Goal: Find contact information

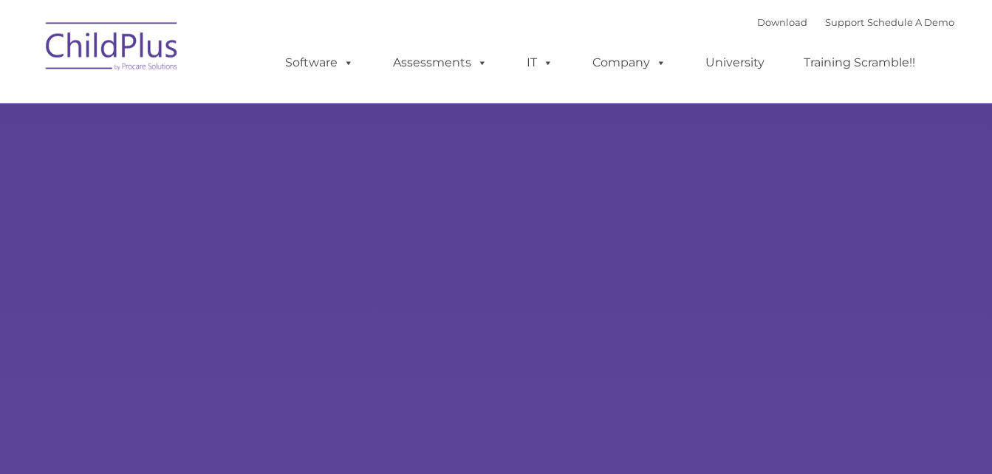
type input ""
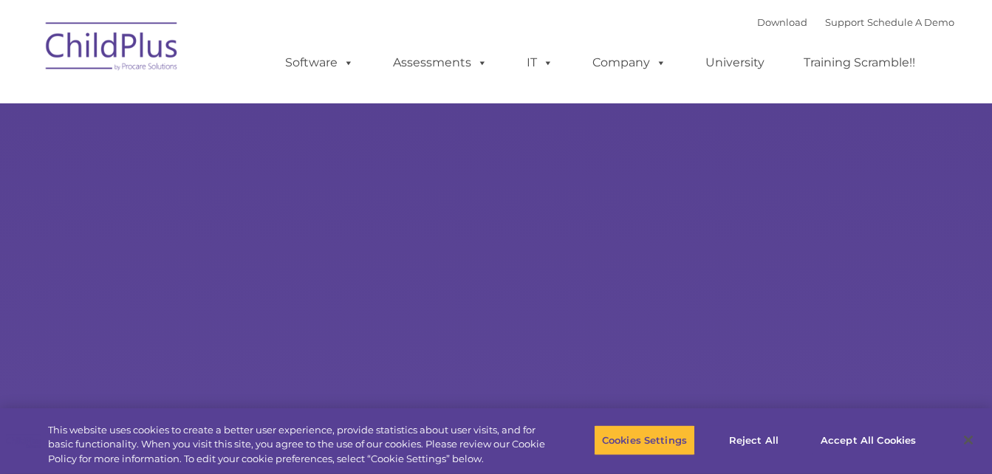
select select "MEDIUM"
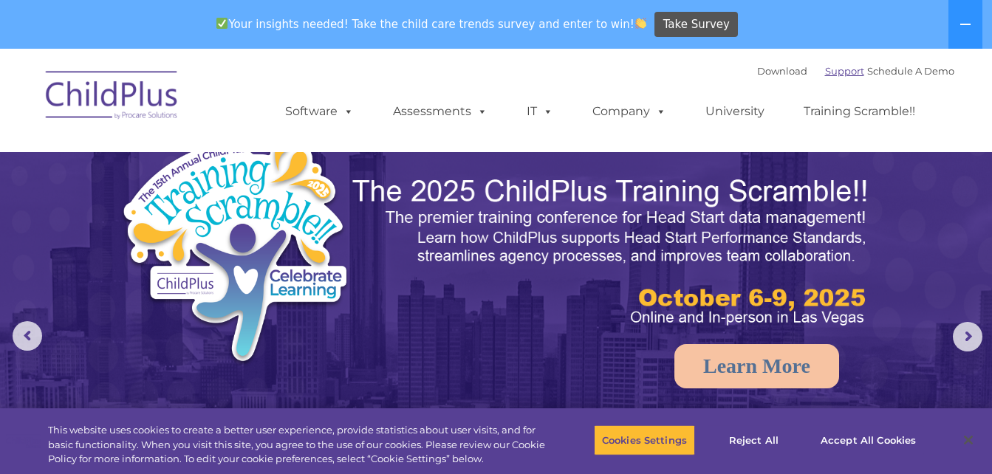
click at [839, 72] on link "Support" at bounding box center [844, 71] width 39 height 12
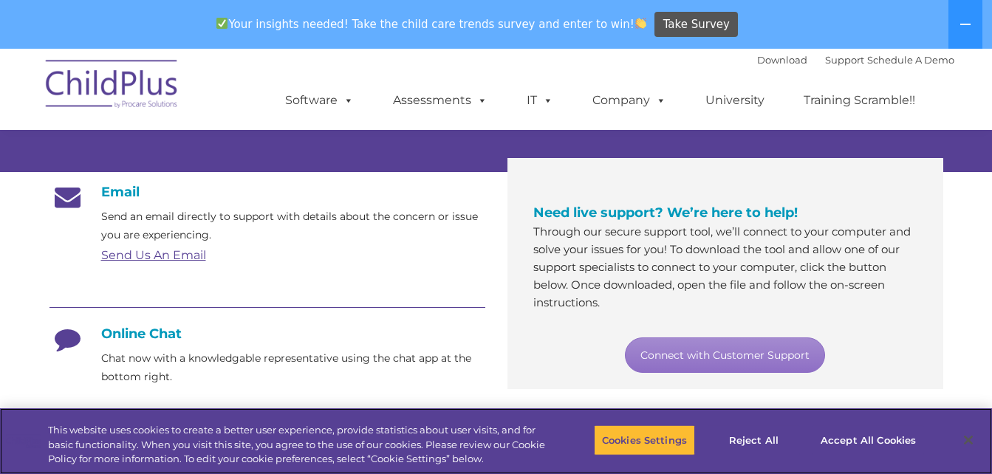
scroll to position [222, 0]
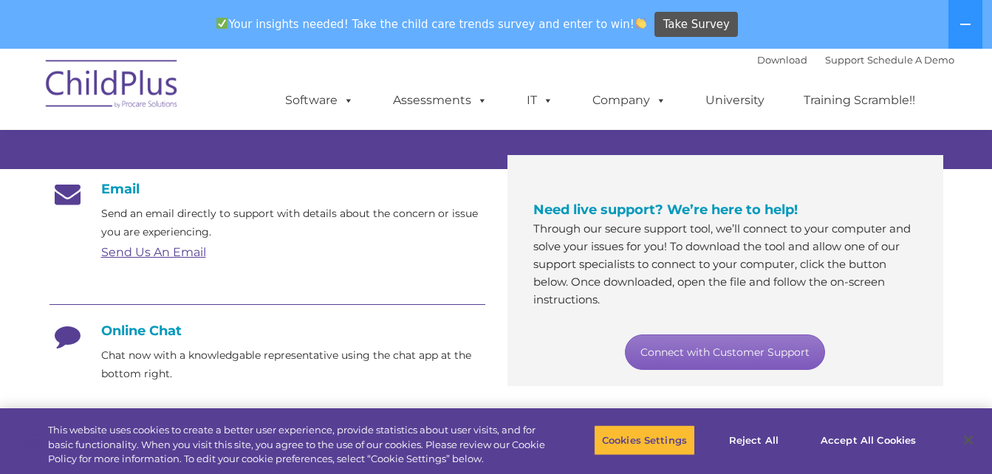
click at [749, 347] on link "Connect with Customer Support" at bounding box center [725, 352] width 200 height 35
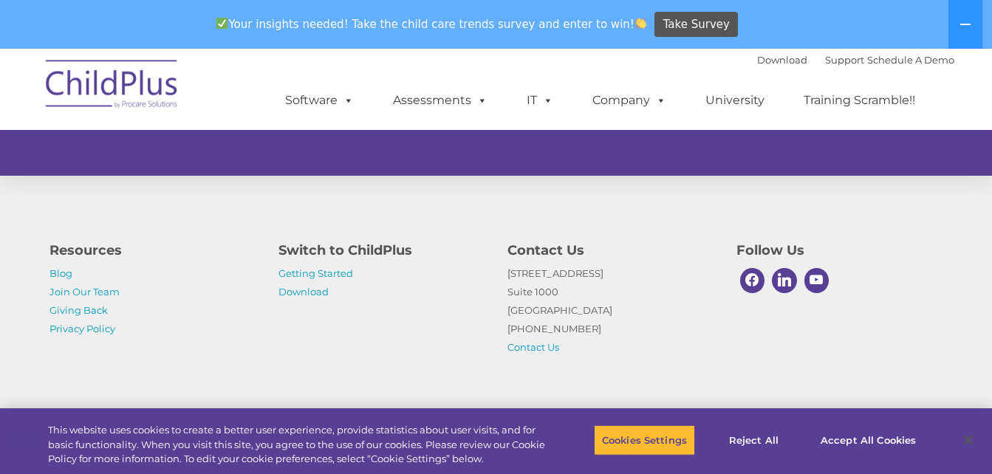
scroll to position [1029, 0]
